Goal: Navigation & Orientation: Go to known website

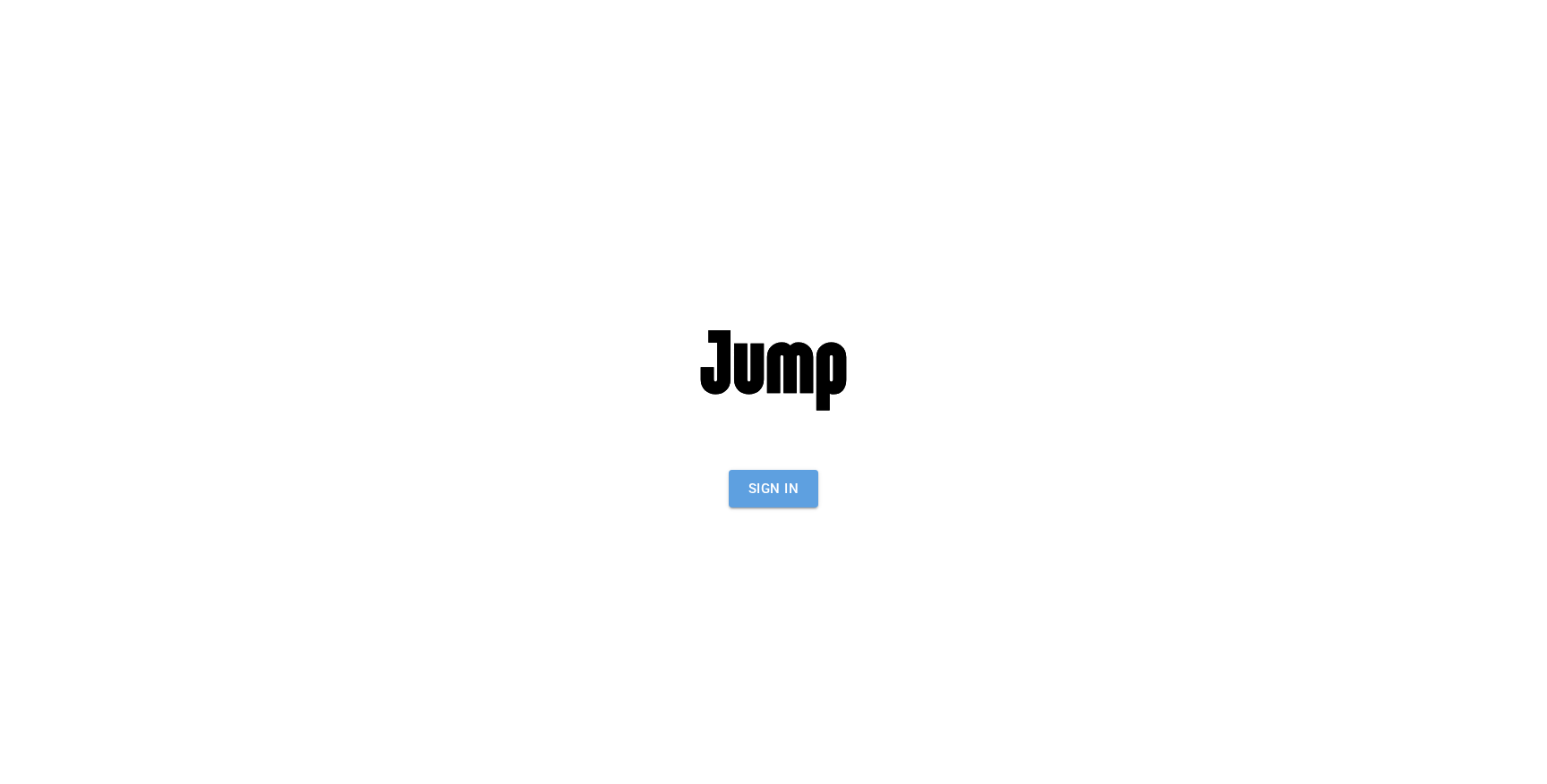
click at [791, 485] on button "Sign In" at bounding box center [774, 489] width 90 height 38
click at [769, 495] on button "Sign In" at bounding box center [774, 489] width 90 height 38
click at [788, 490] on button "Sign In" at bounding box center [774, 489] width 90 height 38
